Goal: Task Accomplishment & Management: Complete application form

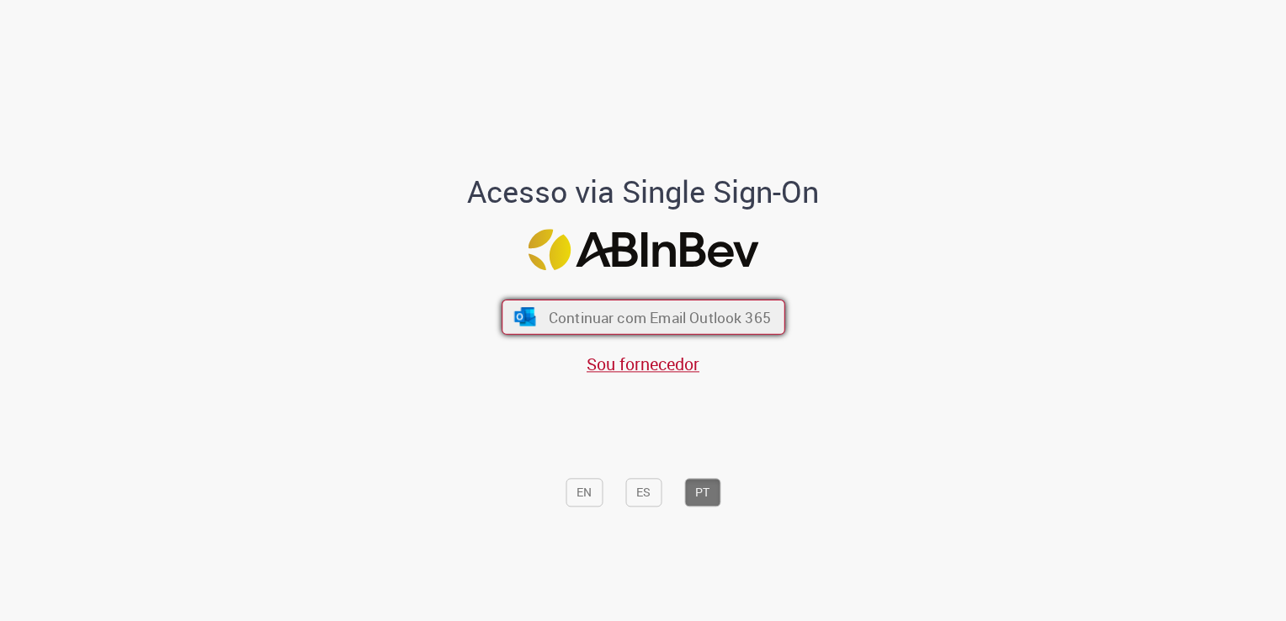
click at [662, 318] on span "Continuar com Email Outlook 365" at bounding box center [659, 317] width 222 height 19
click at [640, 322] on span "Continuar com Email Outlook 365" at bounding box center [659, 317] width 222 height 19
click at [607, 315] on span "Continuar com Email Outlook 365" at bounding box center [659, 317] width 222 height 19
